Goal: Transaction & Acquisition: Purchase product/service

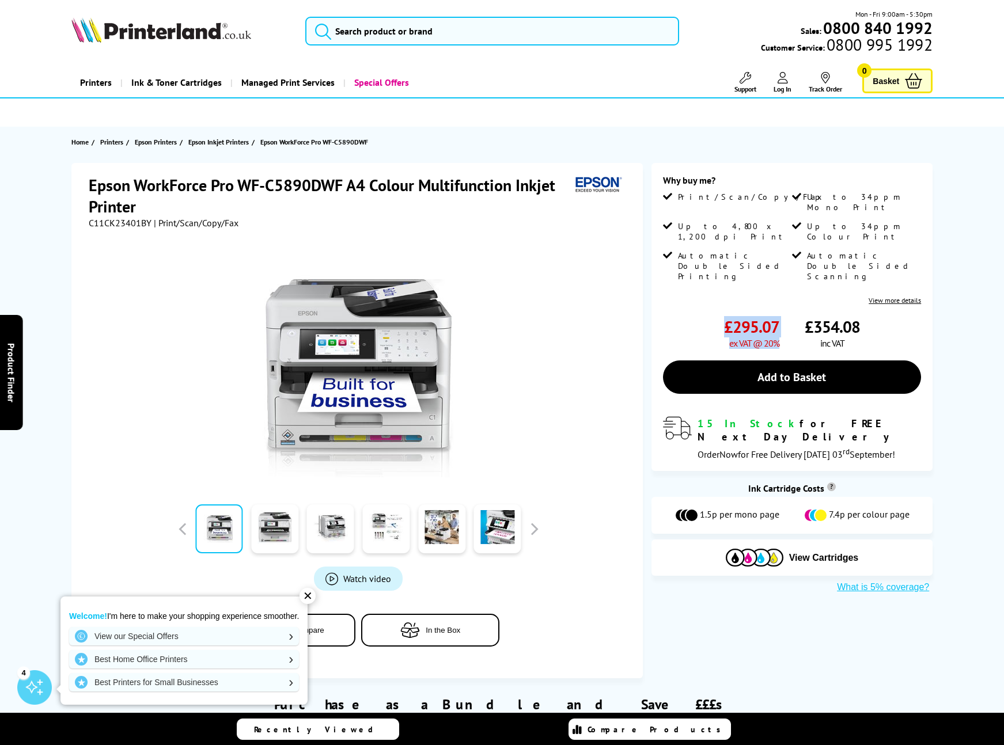
drag, startPoint x: 723, startPoint y: 293, endPoint x: 707, endPoint y: 293, distance: 15.6
click at [709, 316] on div "£295.07 ex VAT @ 20% £354.08 inc VAT" at bounding box center [792, 332] width 259 height 33
copy span "£295.07 ex VAT @ 20%"
